Goal: Task Accomplishment & Management: Use online tool/utility

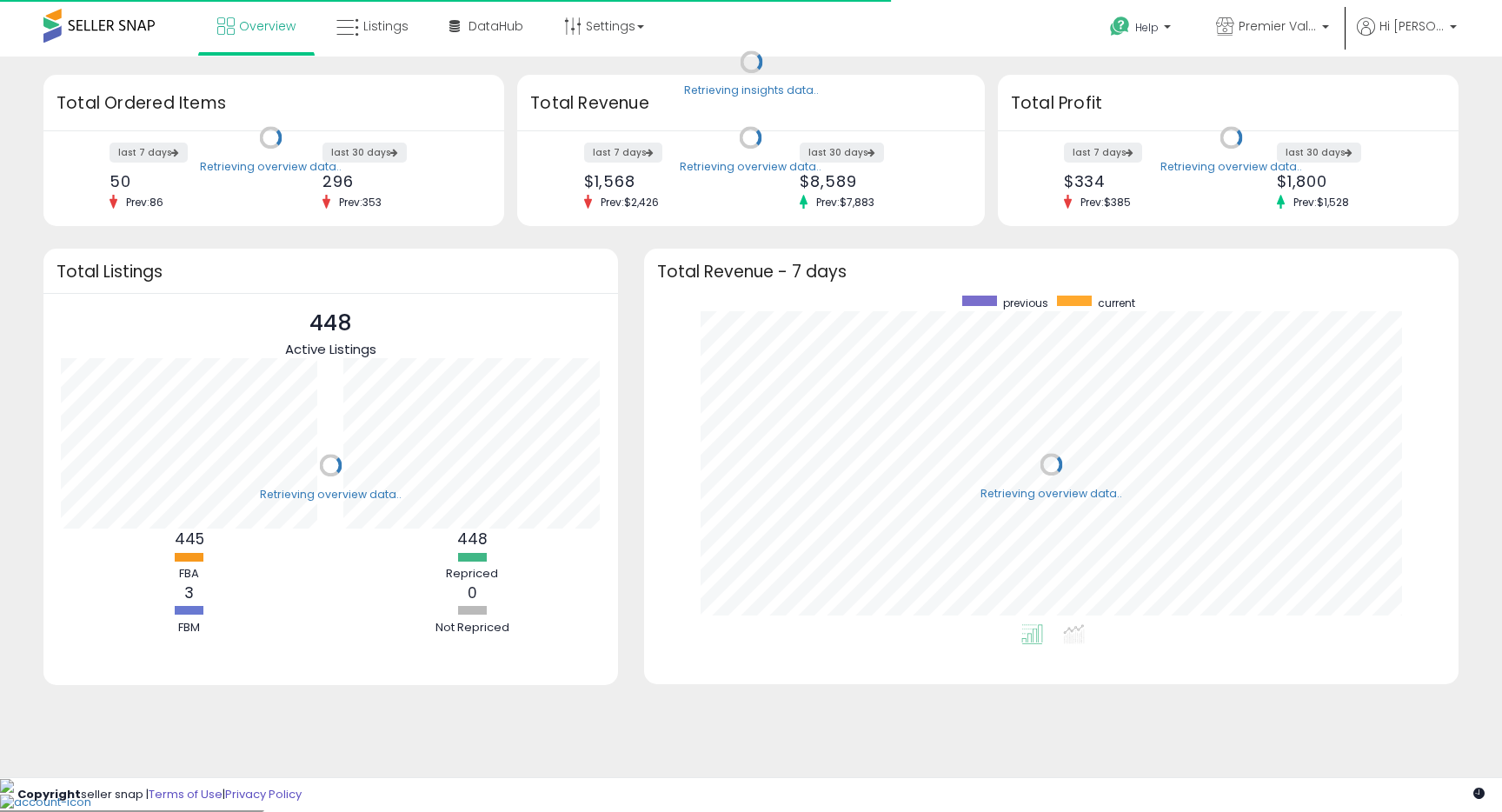
scroll to position [329, 780]
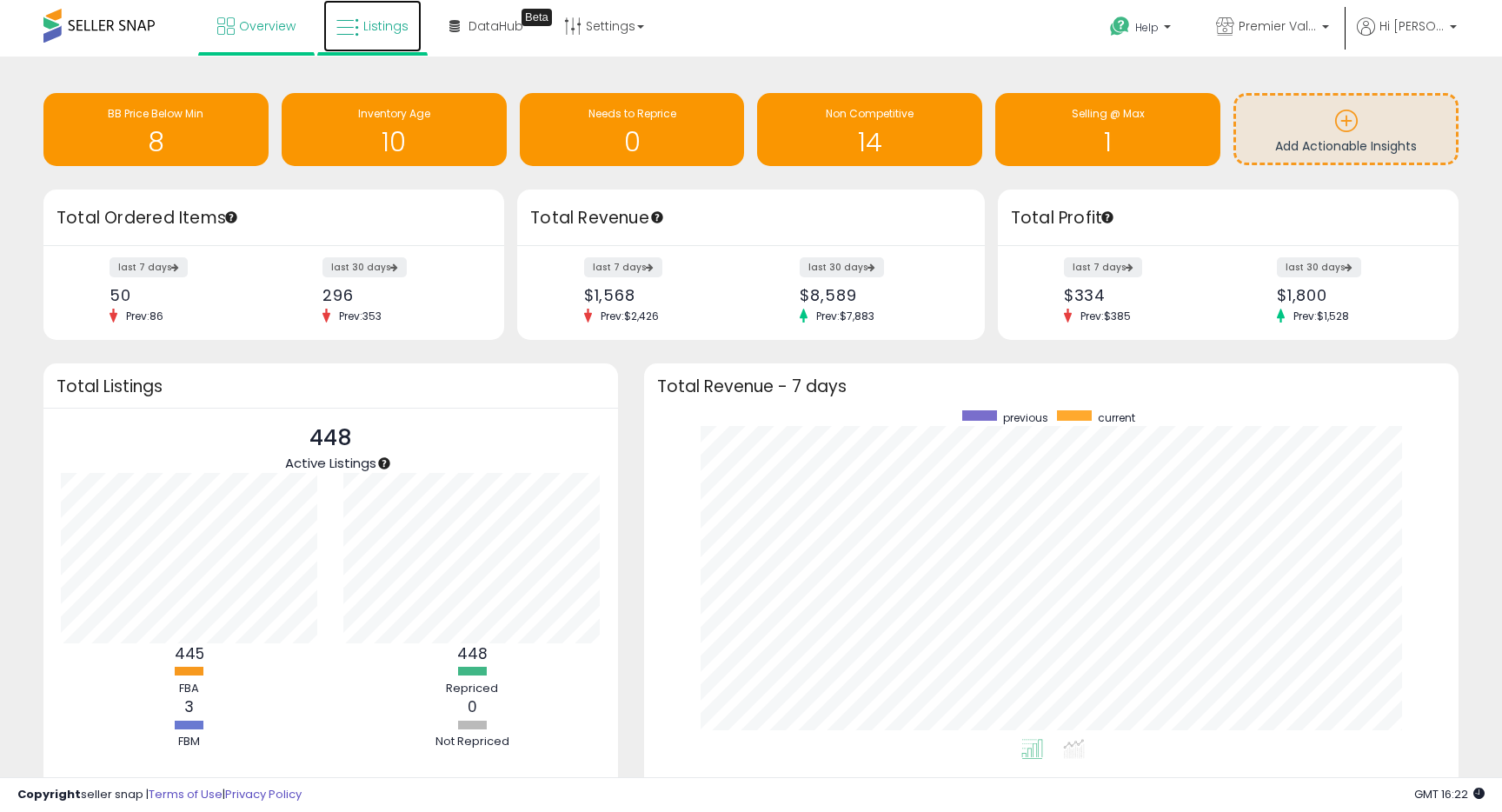
click at [380, 33] on span "Listings" at bounding box center [386, 27] width 45 height 18
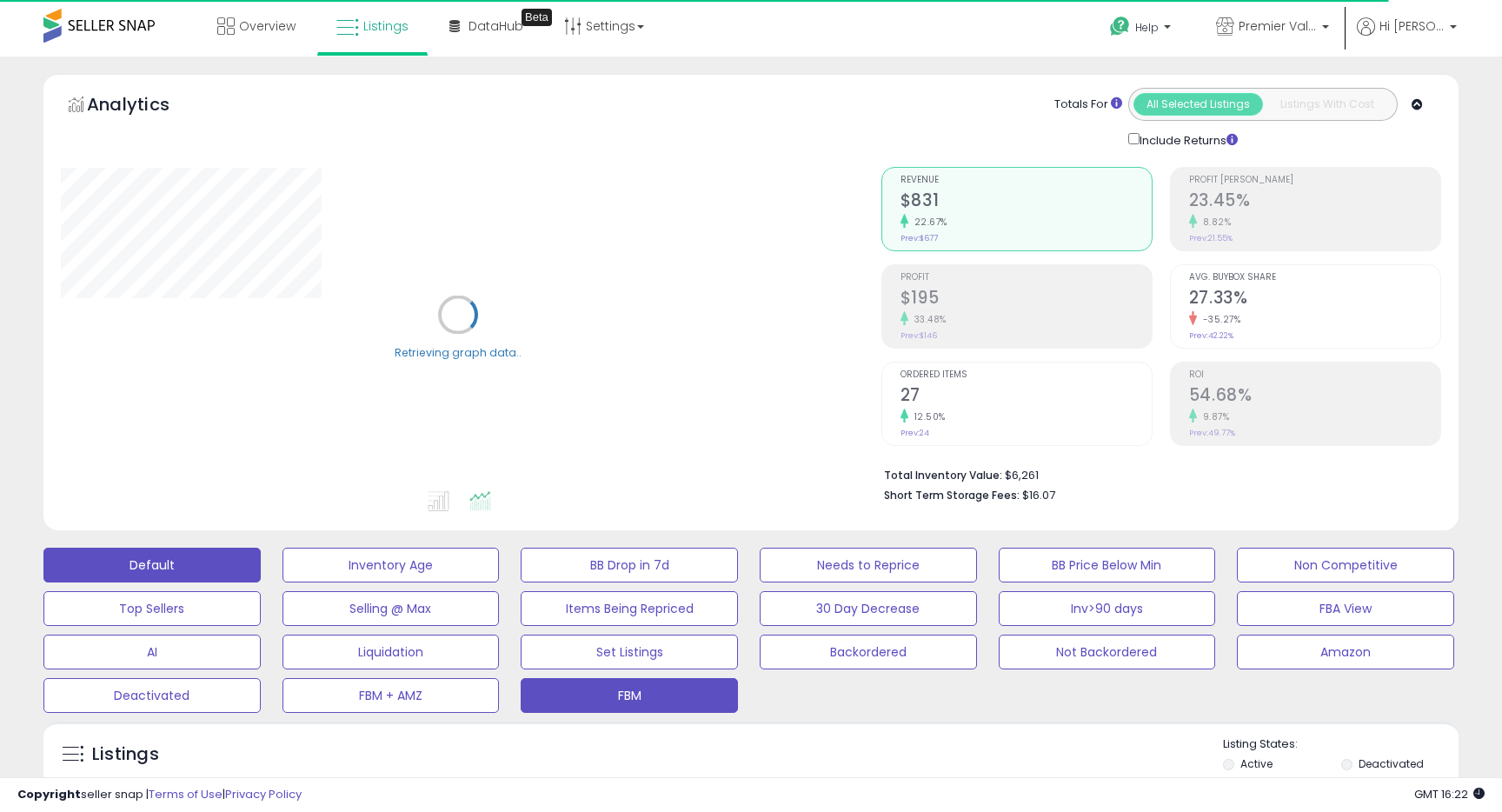
click at [623, 687] on button "FBM" at bounding box center [629, 695] width 218 height 35
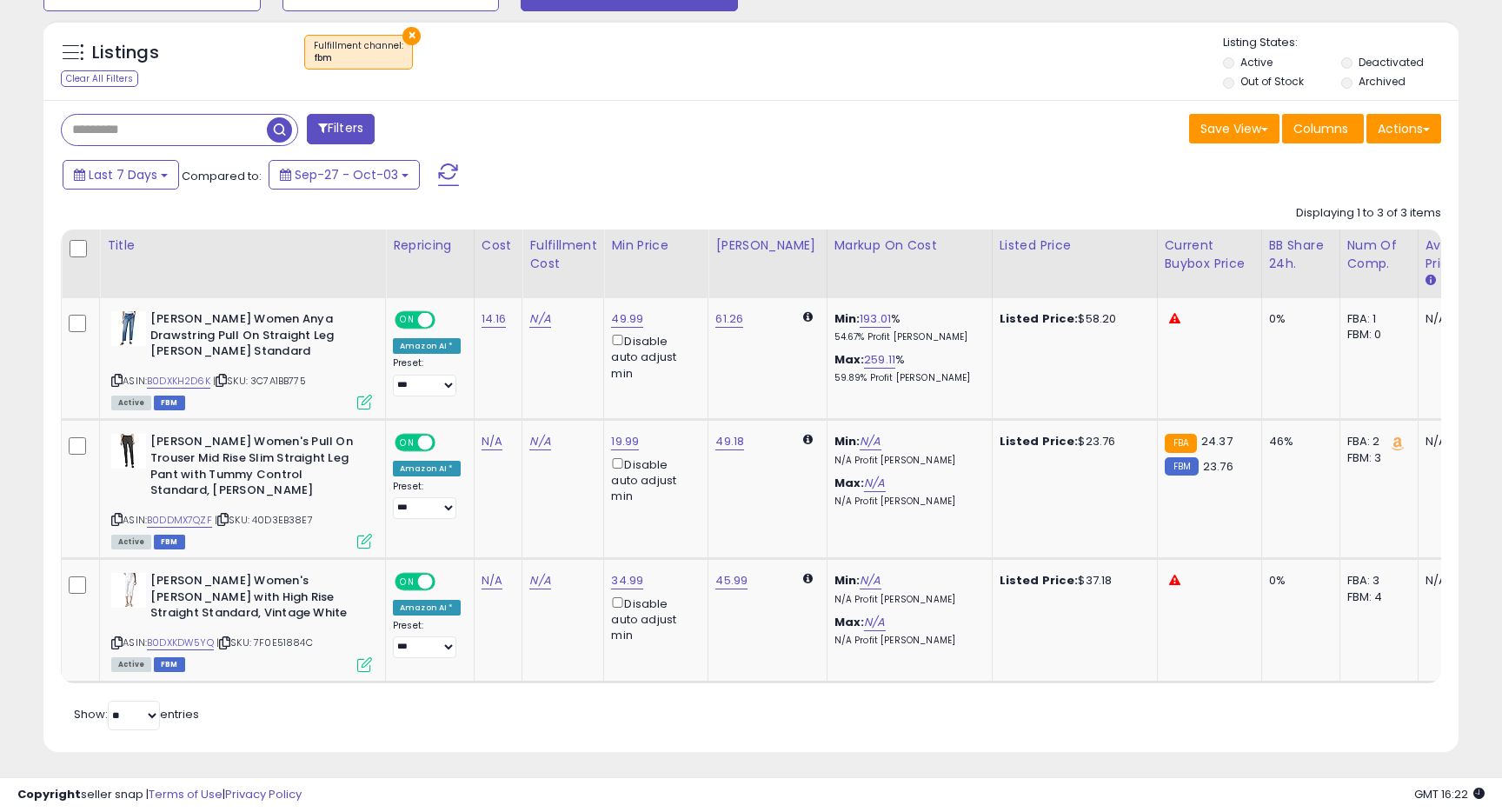
scroll to position [707, 0]
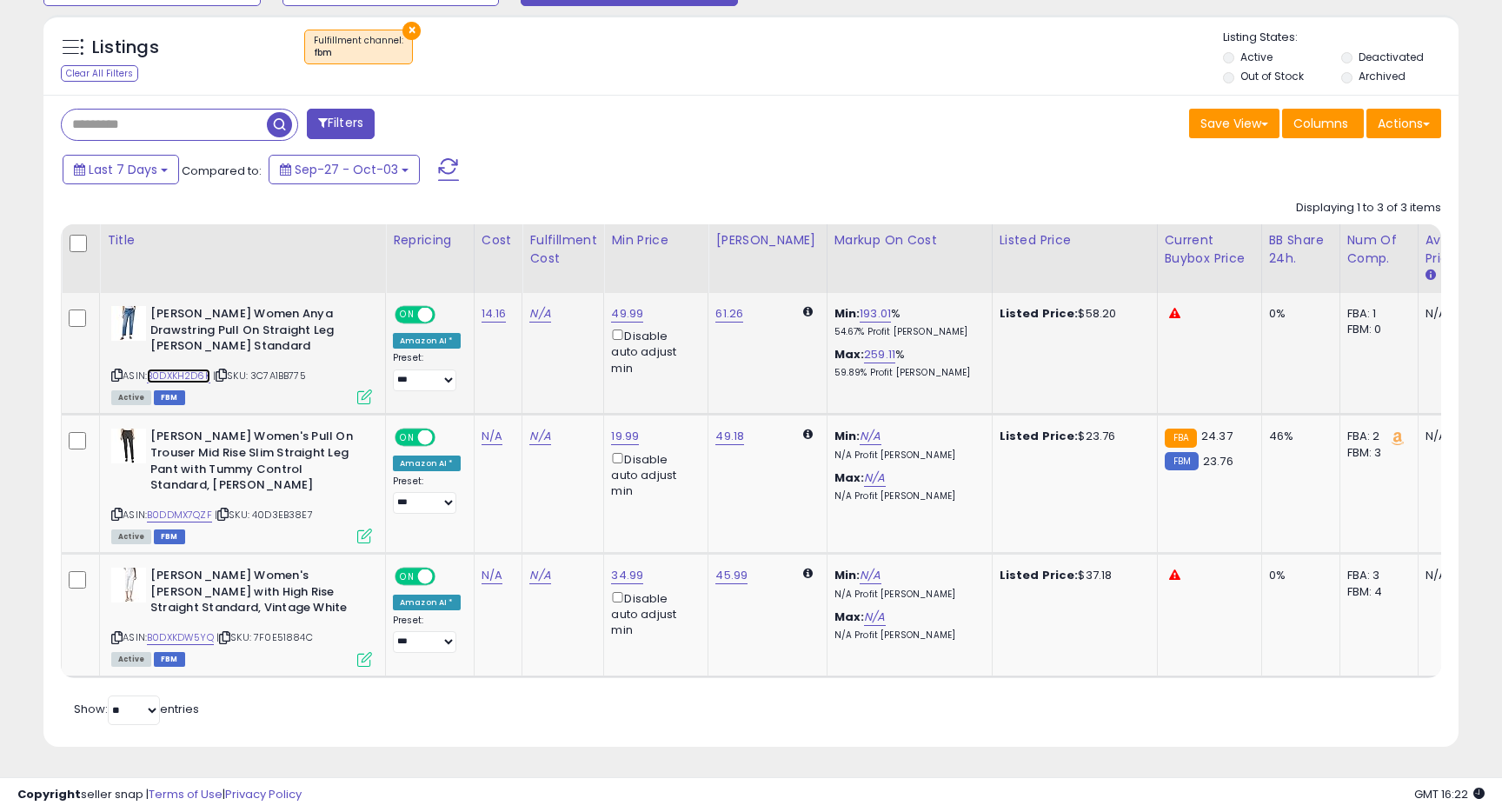
click at [201, 374] on link "B0DXKH2D6K" at bounding box center [178, 376] width 63 height 15
click at [185, 637] on link "B0DXKDW5YQ" at bounding box center [180, 637] width 67 height 15
